Goal: Find specific page/section: Find specific page/section

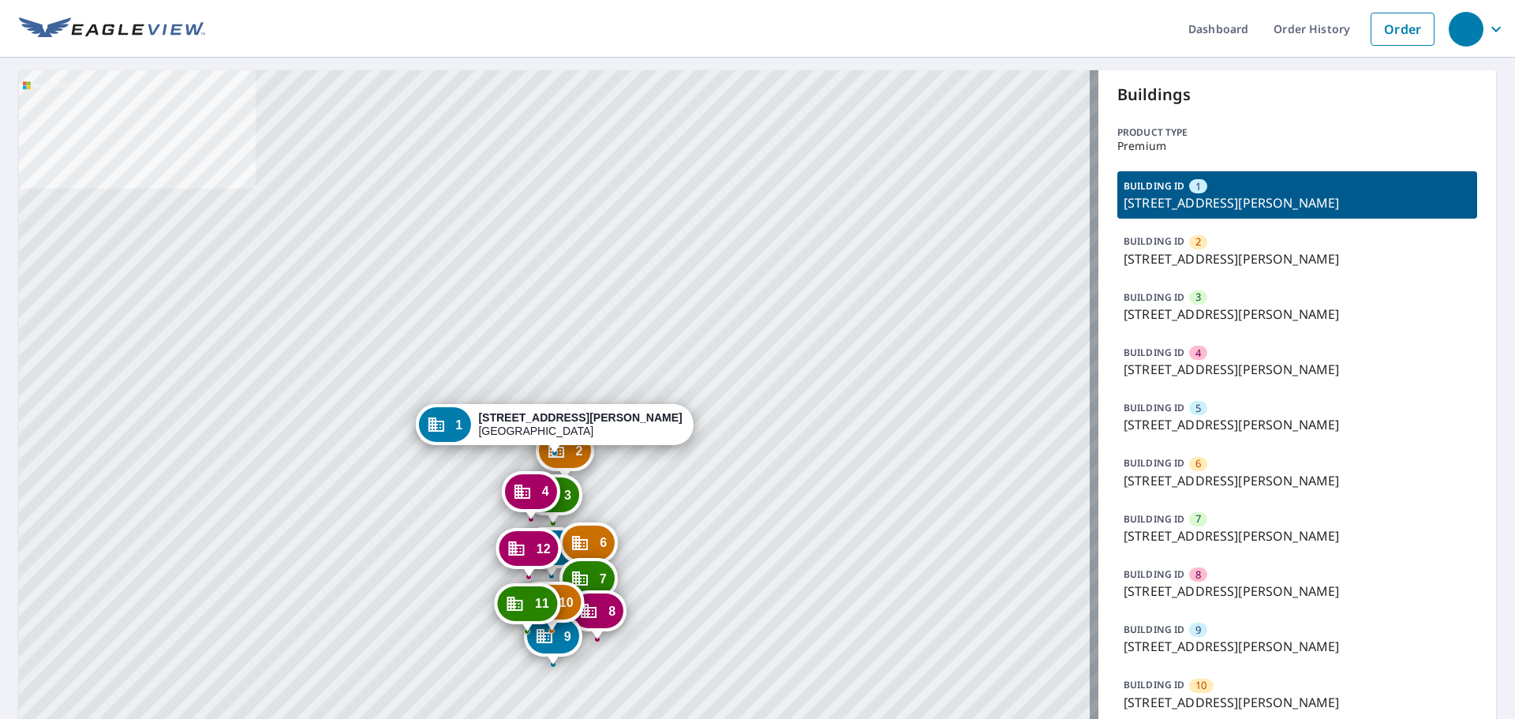
click at [1240, 640] on p "[STREET_ADDRESS][PERSON_NAME]" at bounding box center [1297, 646] width 347 height 19
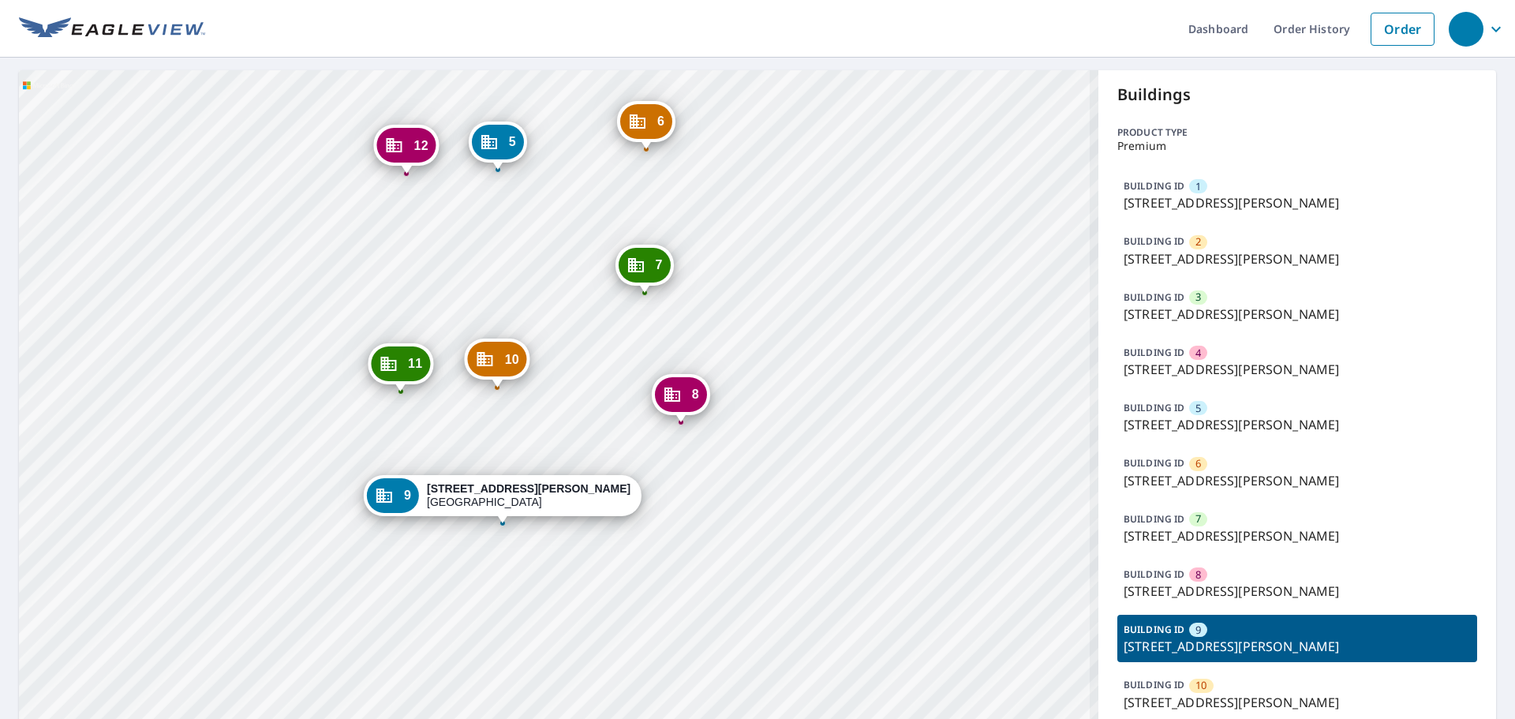
drag, startPoint x: 687, startPoint y: 461, endPoint x: 822, endPoint y: 395, distance: 150.7
click at [822, 395] on div "1 [STREET_ADDRESS][PERSON_NAME] 2 [STREET_ADDRESS][PERSON_NAME] 3 [STREET_ADDRE…" at bounding box center [559, 455] width 1080 height 771
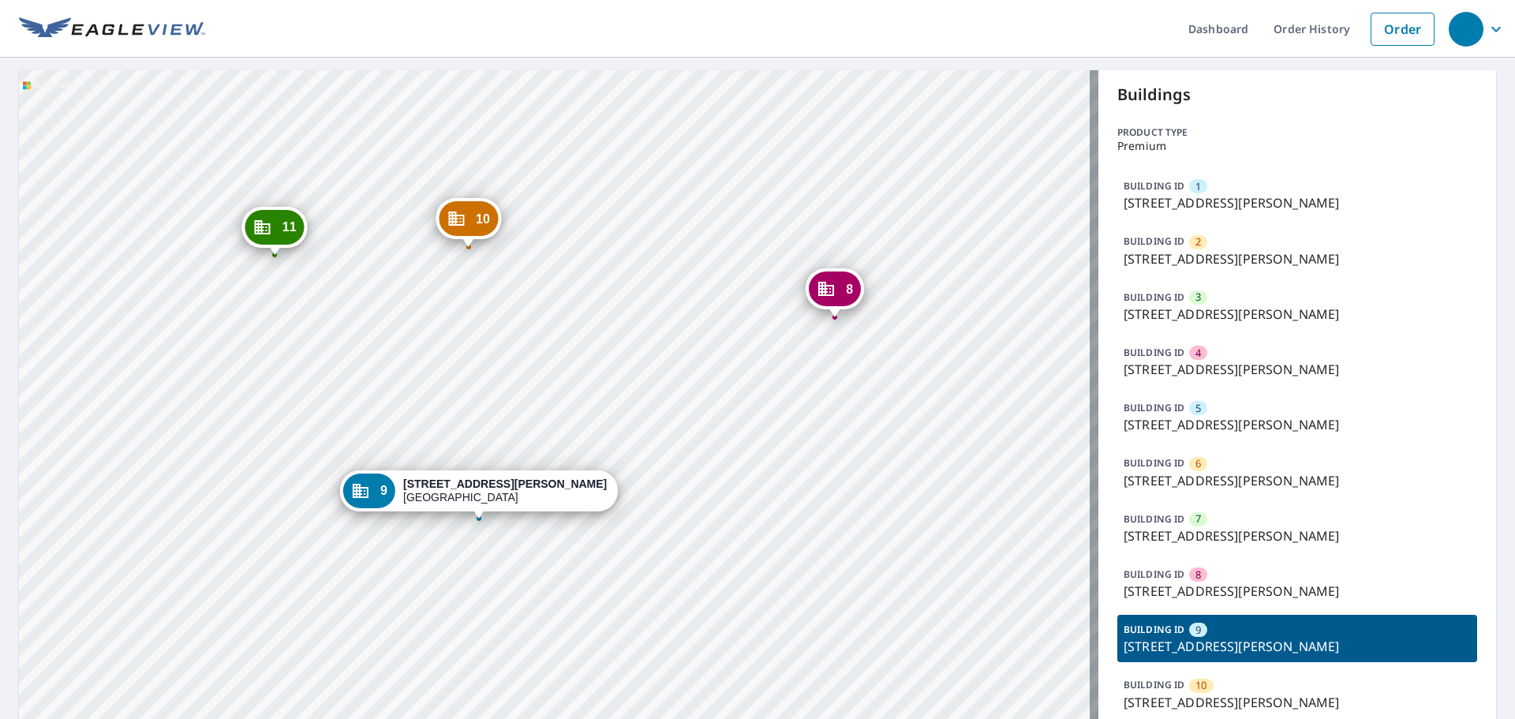
click at [620, 439] on div "1 [STREET_ADDRESS][PERSON_NAME] 2 [STREET_ADDRESS][PERSON_NAME] 3 [STREET_ADDRE…" at bounding box center [559, 455] width 1080 height 771
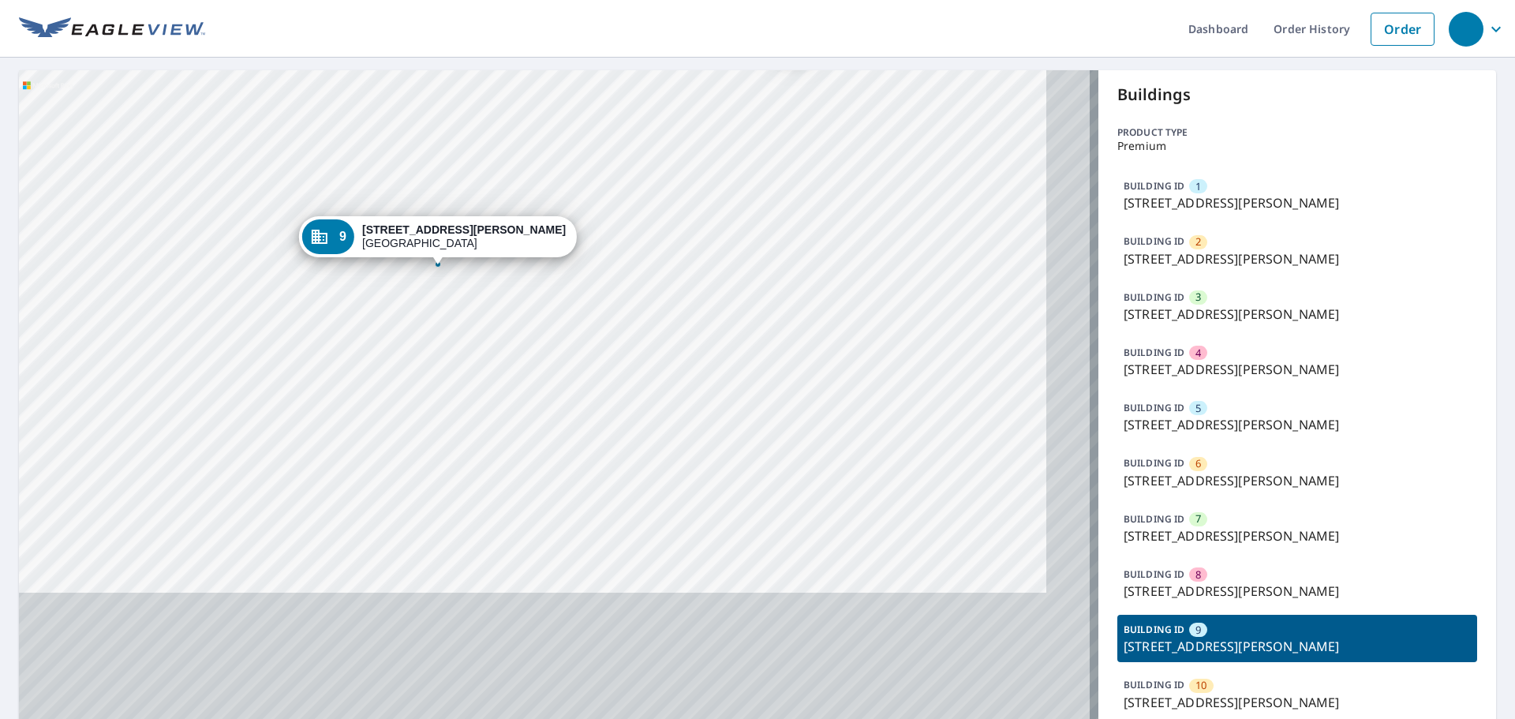
drag, startPoint x: 697, startPoint y: 553, endPoint x: 653, endPoint y: 305, distance: 252.4
click at [653, 305] on div "1 [STREET_ADDRESS][PERSON_NAME] 2 [STREET_ADDRESS][PERSON_NAME] 3 [STREET_ADDRE…" at bounding box center [559, 455] width 1080 height 771
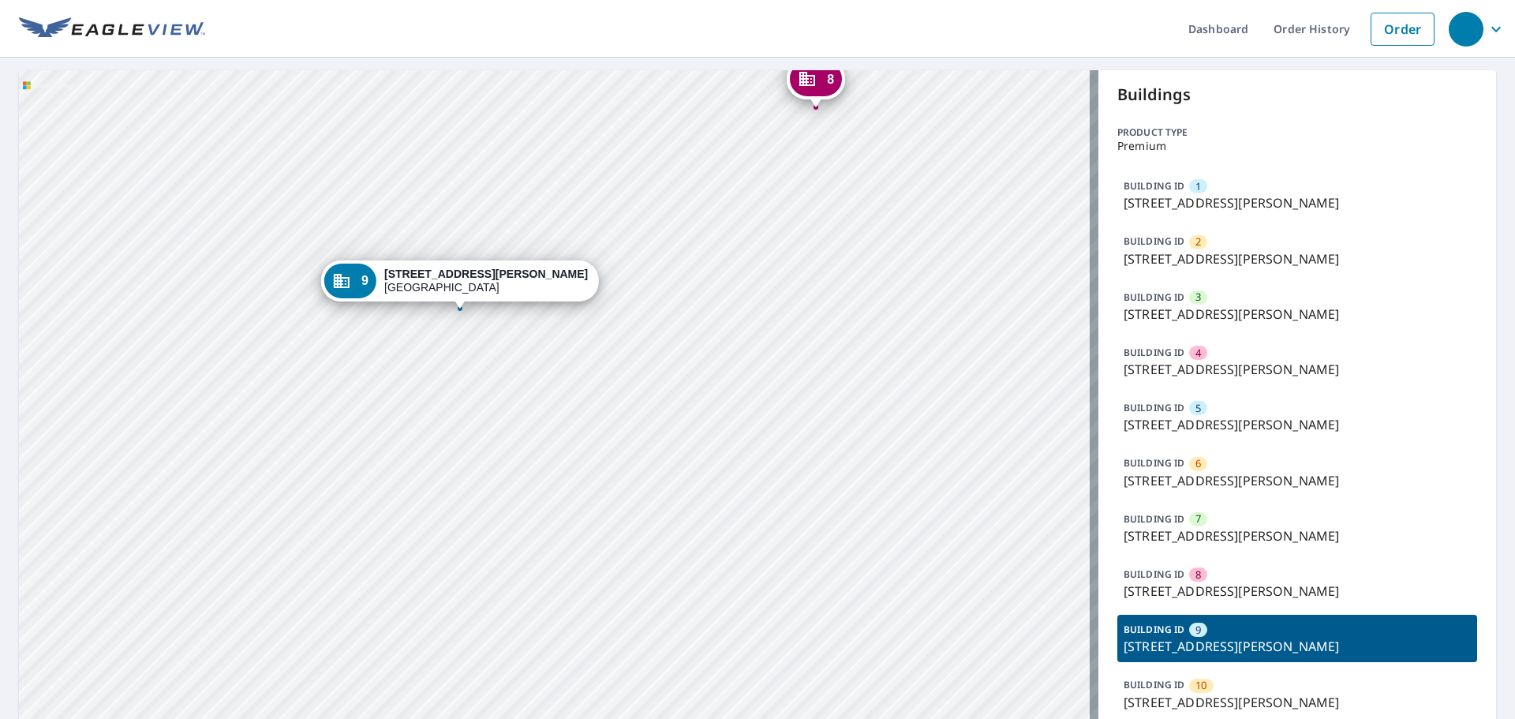
drag, startPoint x: 658, startPoint y: 410, endPoint x: 743, endPoint y: 517, distance: 136.0
click at [743, 517] on div "1 [STREET_ADDRESS][PERSON_NAME] 2 [STREET_ADDRESS][PERSON_NAME] 3 [STREET_ADDRE…" at bounding box center [559, 455] width 1080 height 771
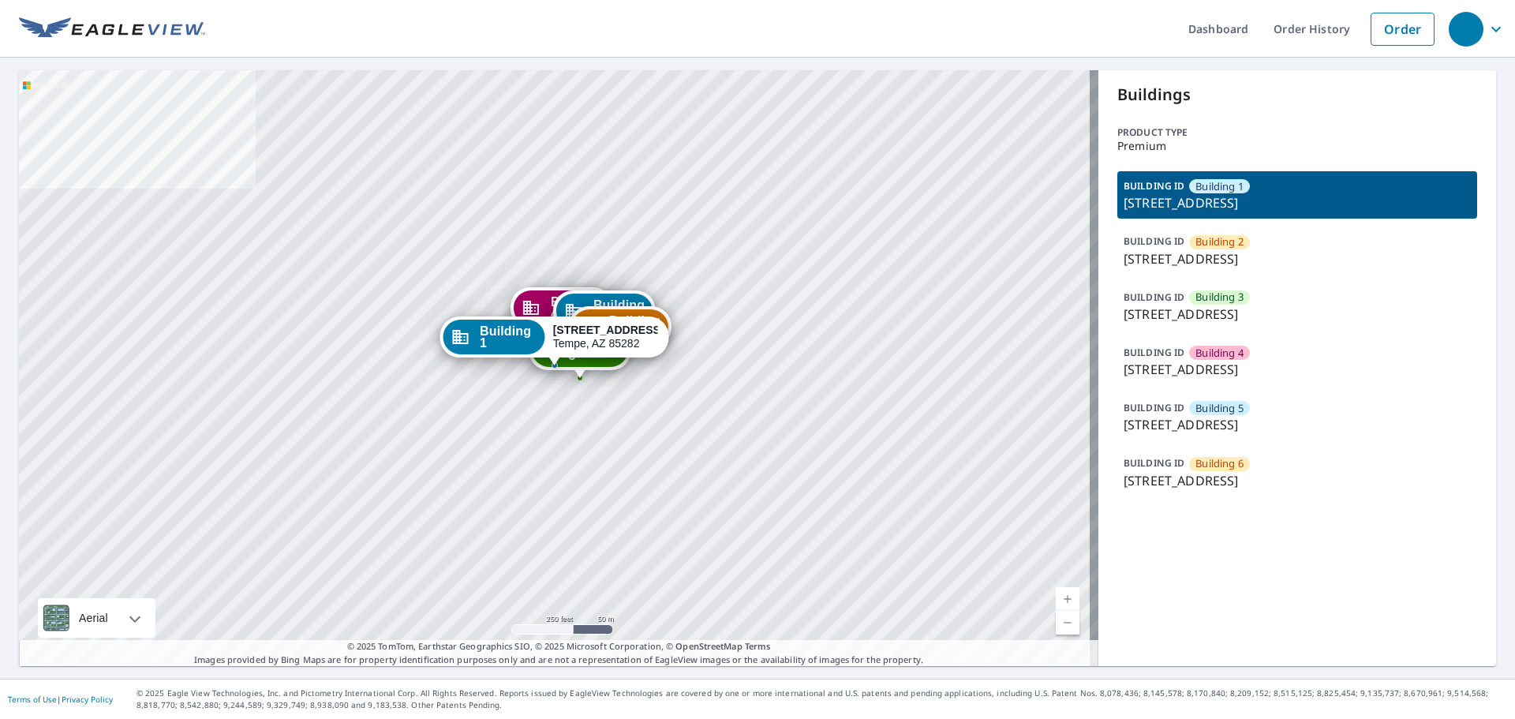
click at [1288, 414] on div "BUILDING ID Building 5 2222 South Price Road, Tempe, AZ, 85282" at bounding box center [1298, 416] width 360 height 47
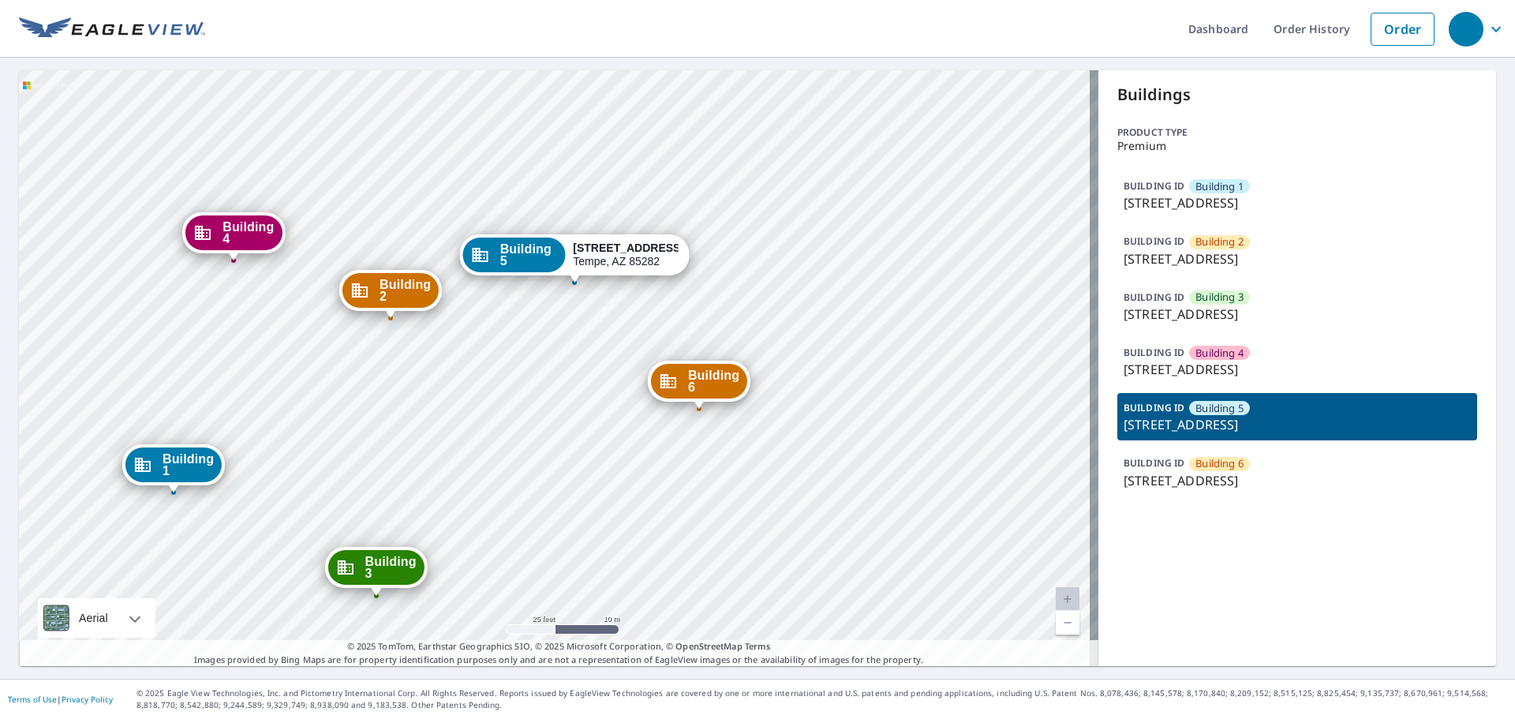
drag, startPoint x: 948, startPoint y: 248, endPoint x: 979, endPoint y: 308, distance: 67.4
click at [987, 339] on div "Building 1 2222 South Price Road Tempe, AZ 85282 Building 2 2222 South Price Ro…" at bounding box center [559, 368] width 1080 height 596
